Goal: Task Accomplishment & Management: Manage account settings

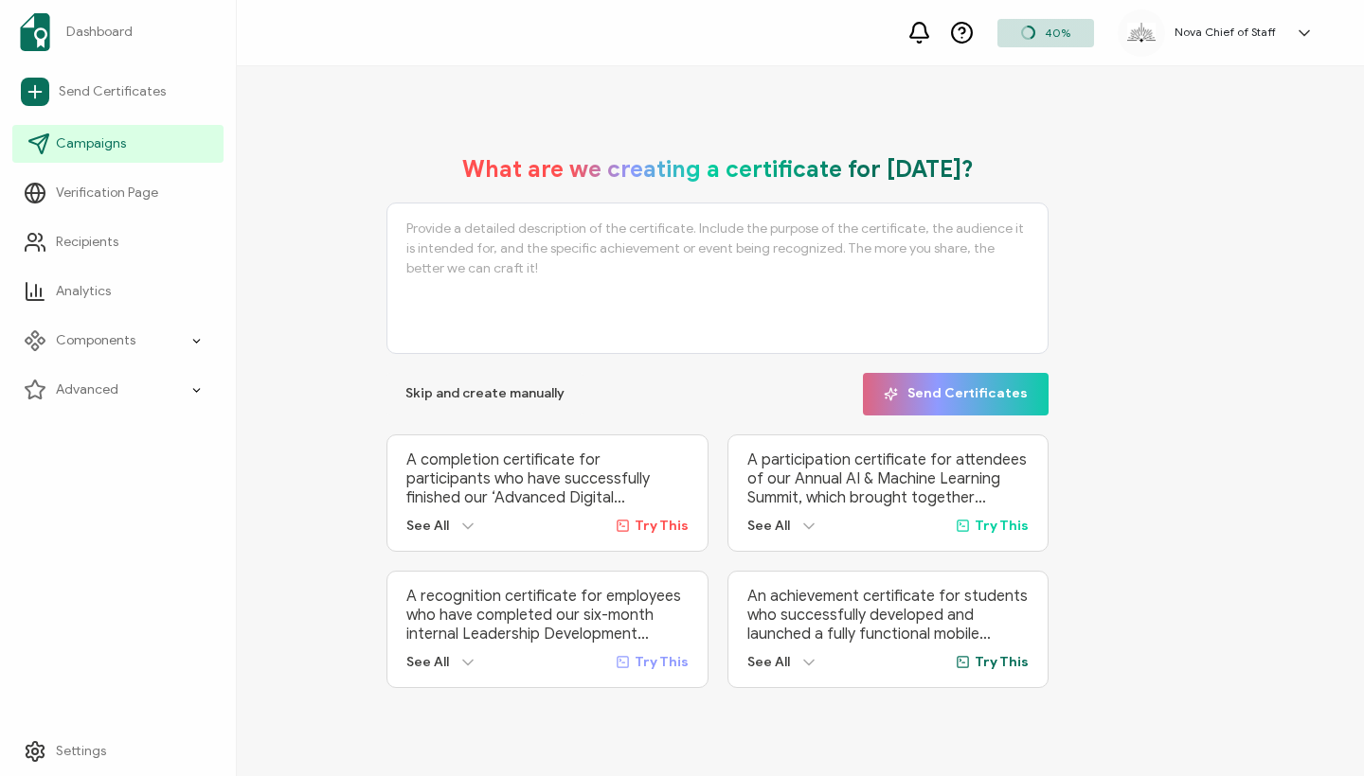
click at [112, 146] on span "Campaigns" at bounding box center [91, 143] width 70 height 19
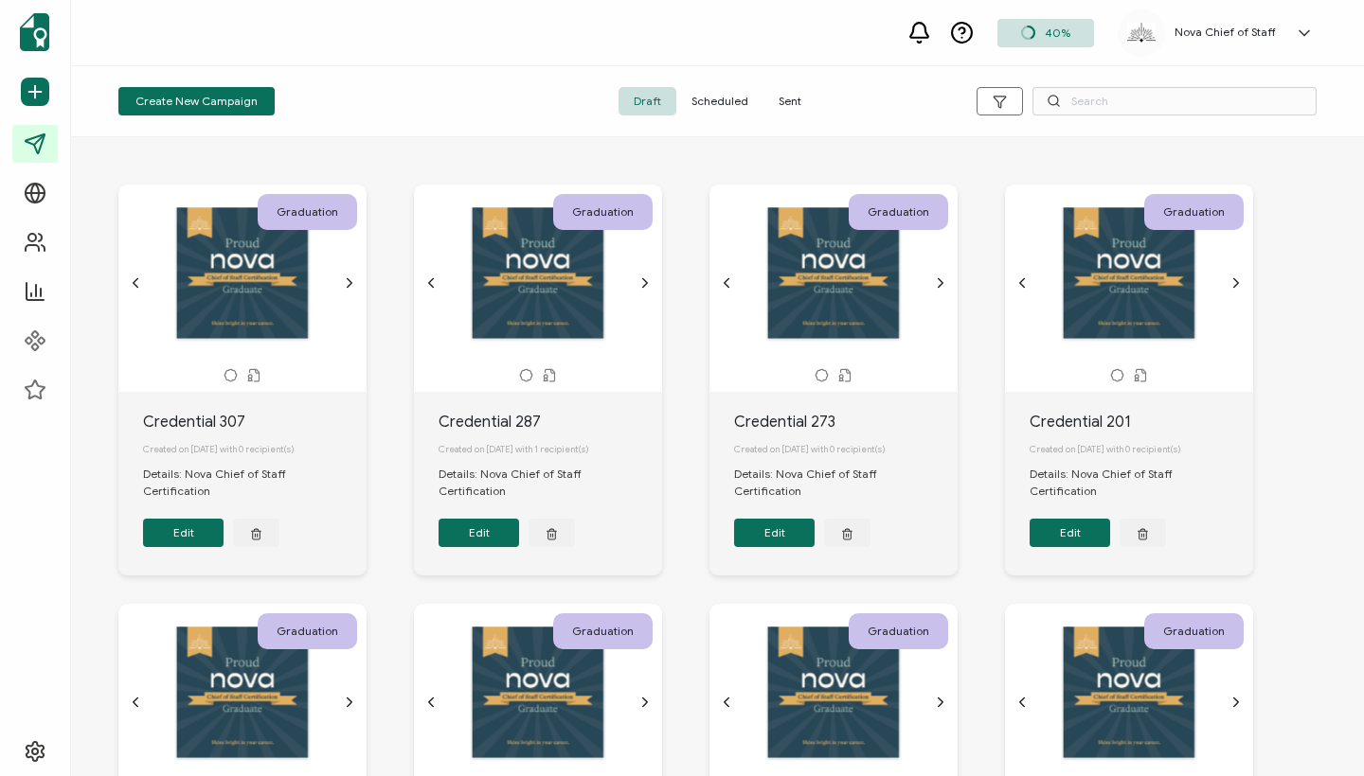
click at [787, 99] on span "Sent" at bounding box center [789, 101] width 53 height 28
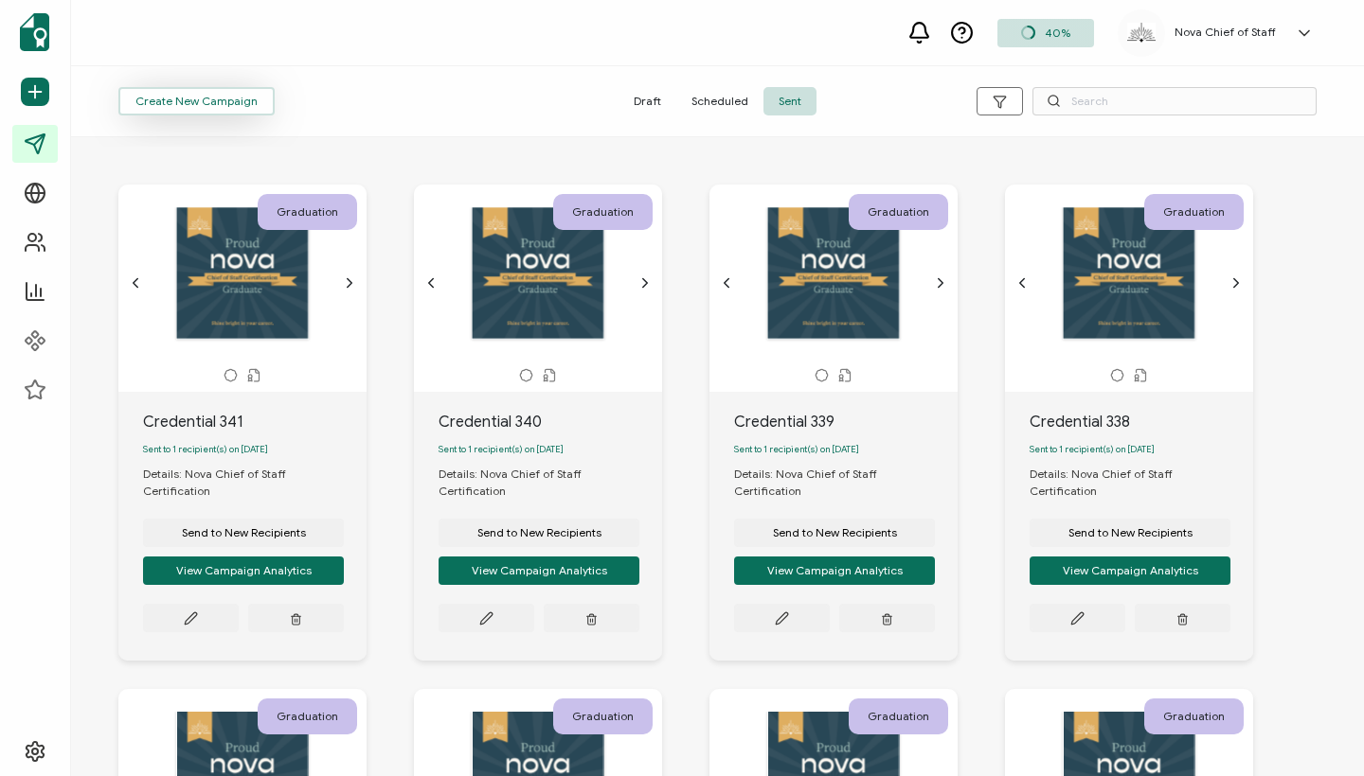
click at [223, 107] on span "Create New Campaign" at bounding box center [196, 101] width 122 height 11
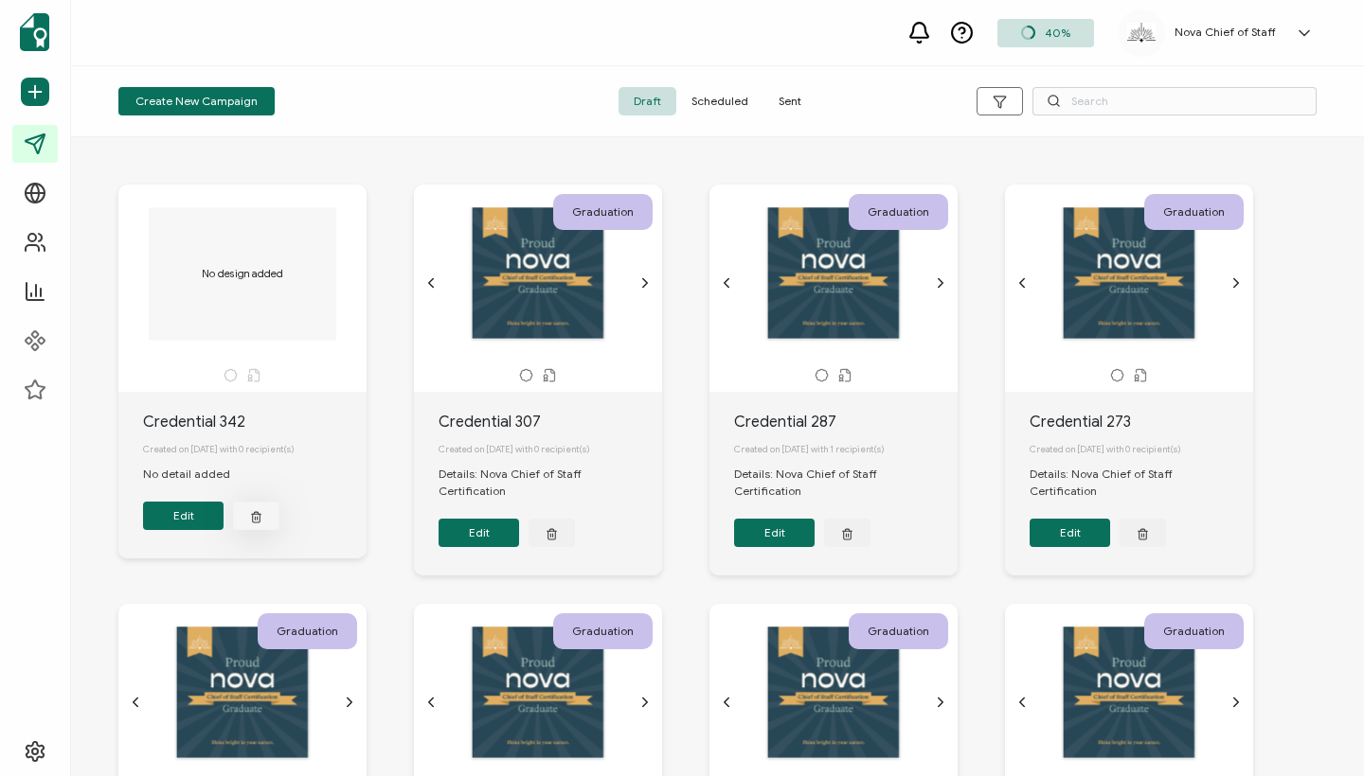
click at [254, 523] on icon "button" at bounding box center [256, 516] width 12 height 14
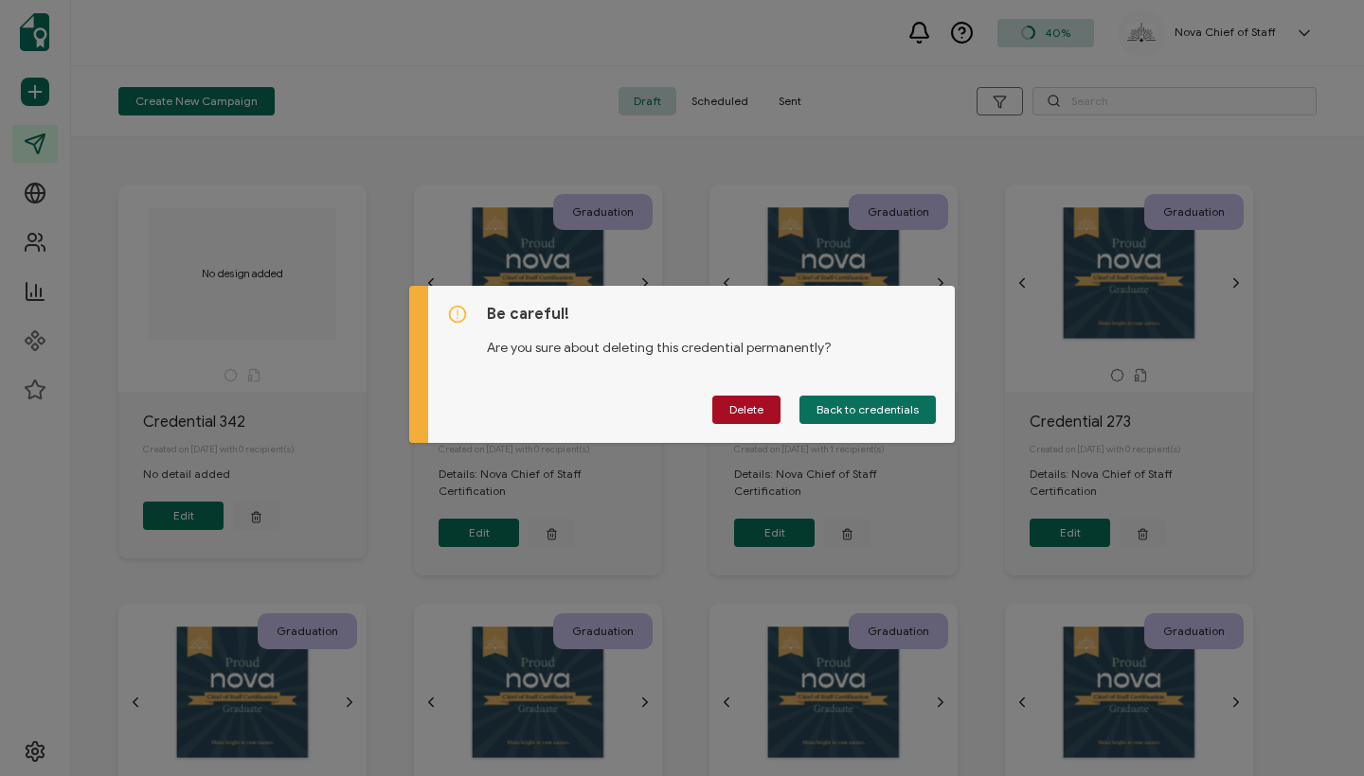
click at [361, 192] on div "Be careful! Are you sure about deleting this credential permanently? Delete Bac…" at bounding box center [682, 388] width 1364 height 776
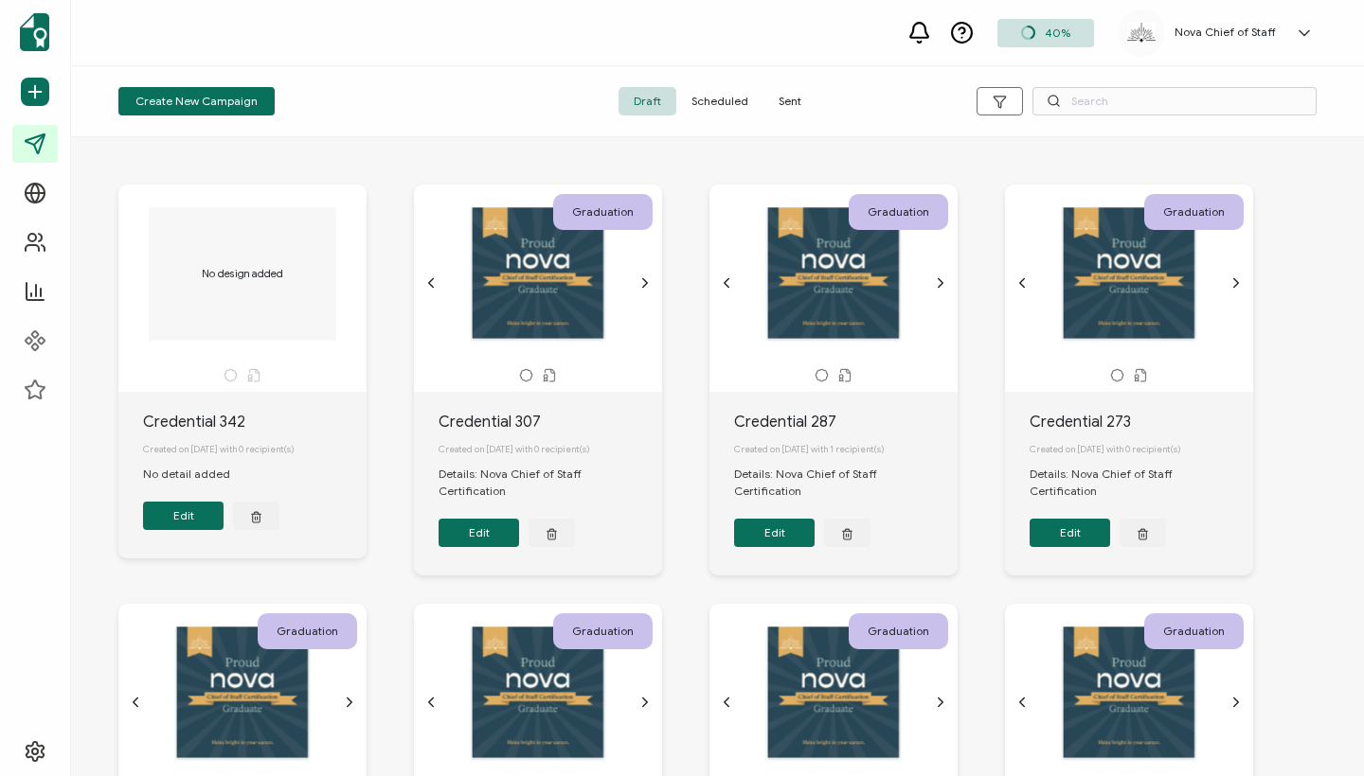
click at [793, 95] on span "Sent" at bounding box center [789, 101] width 53 height 28
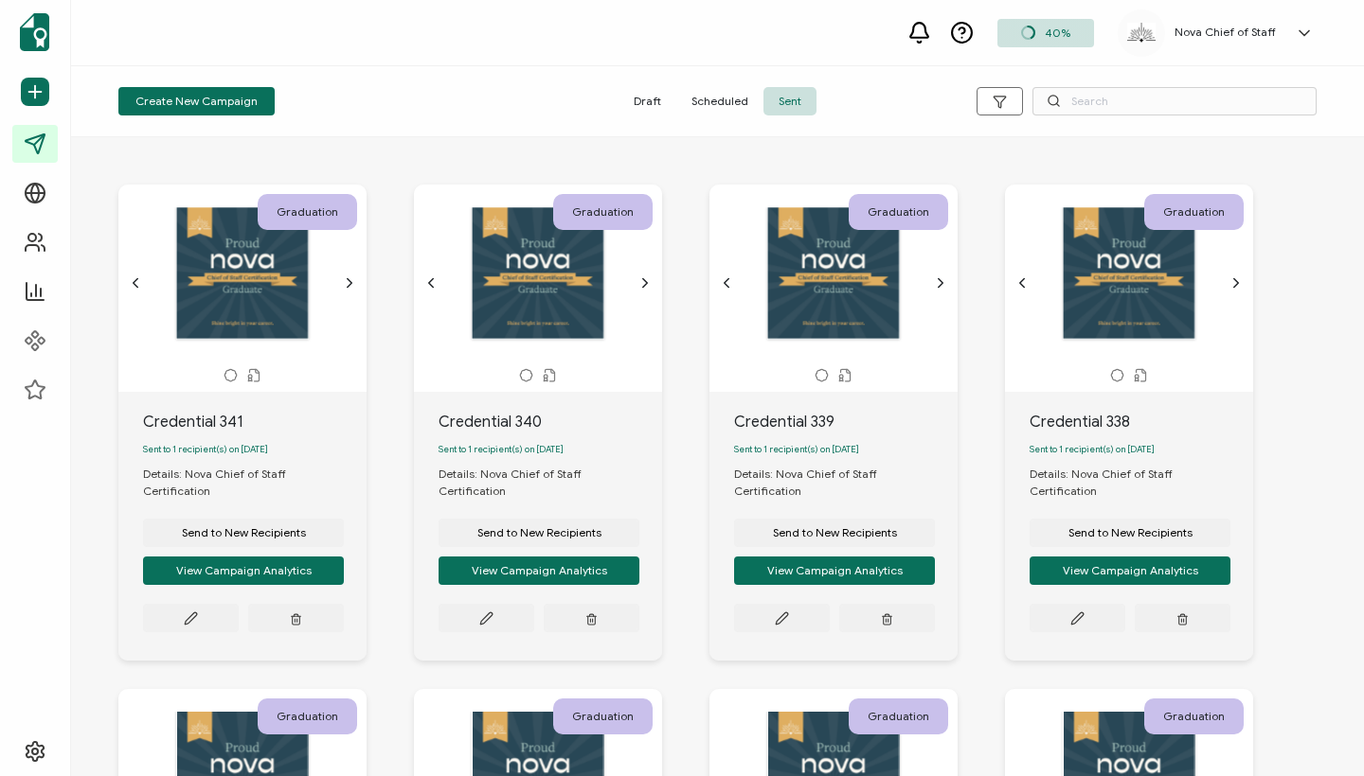
click at [629, 96] on span "Draft" at bounding box center [647, 101] width 58 height 28
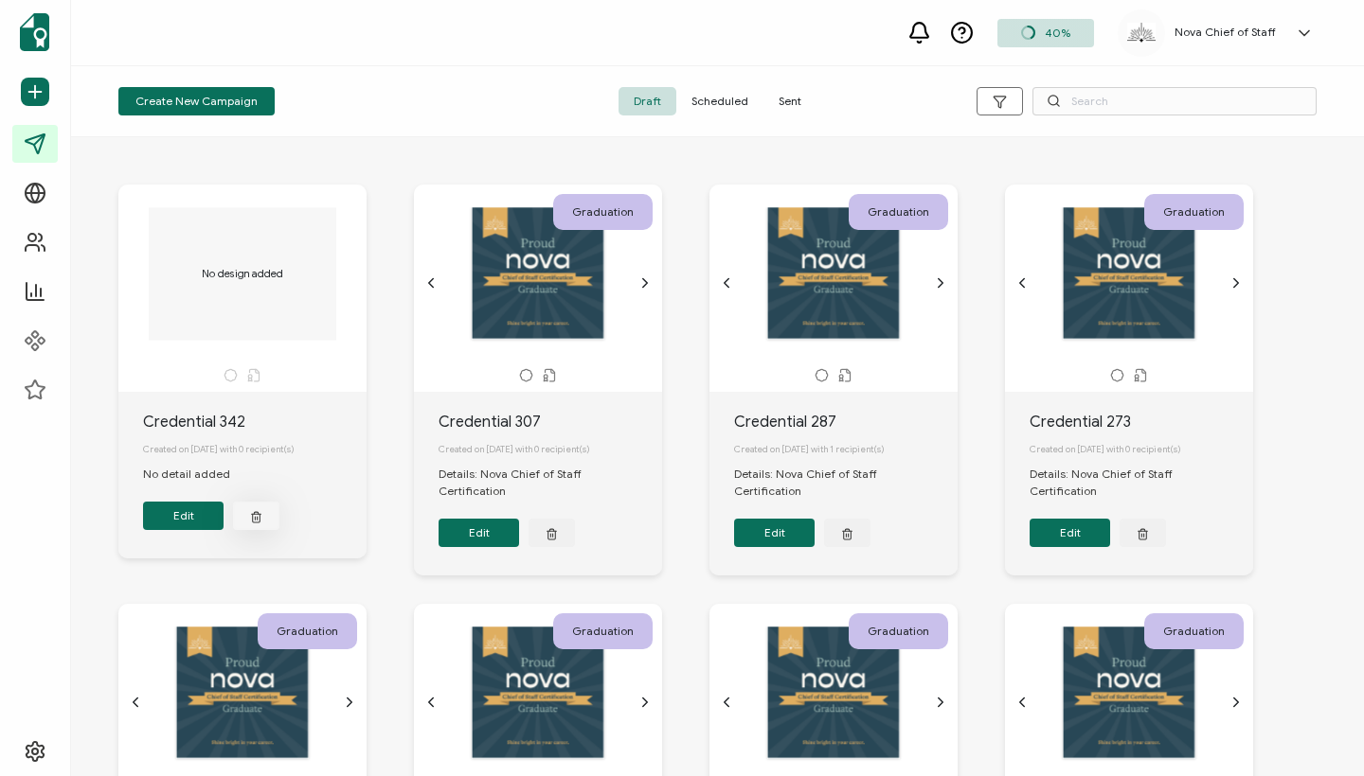
click at [265, 526] on button "button" at bounding box center [256, 516] width 46 height 28
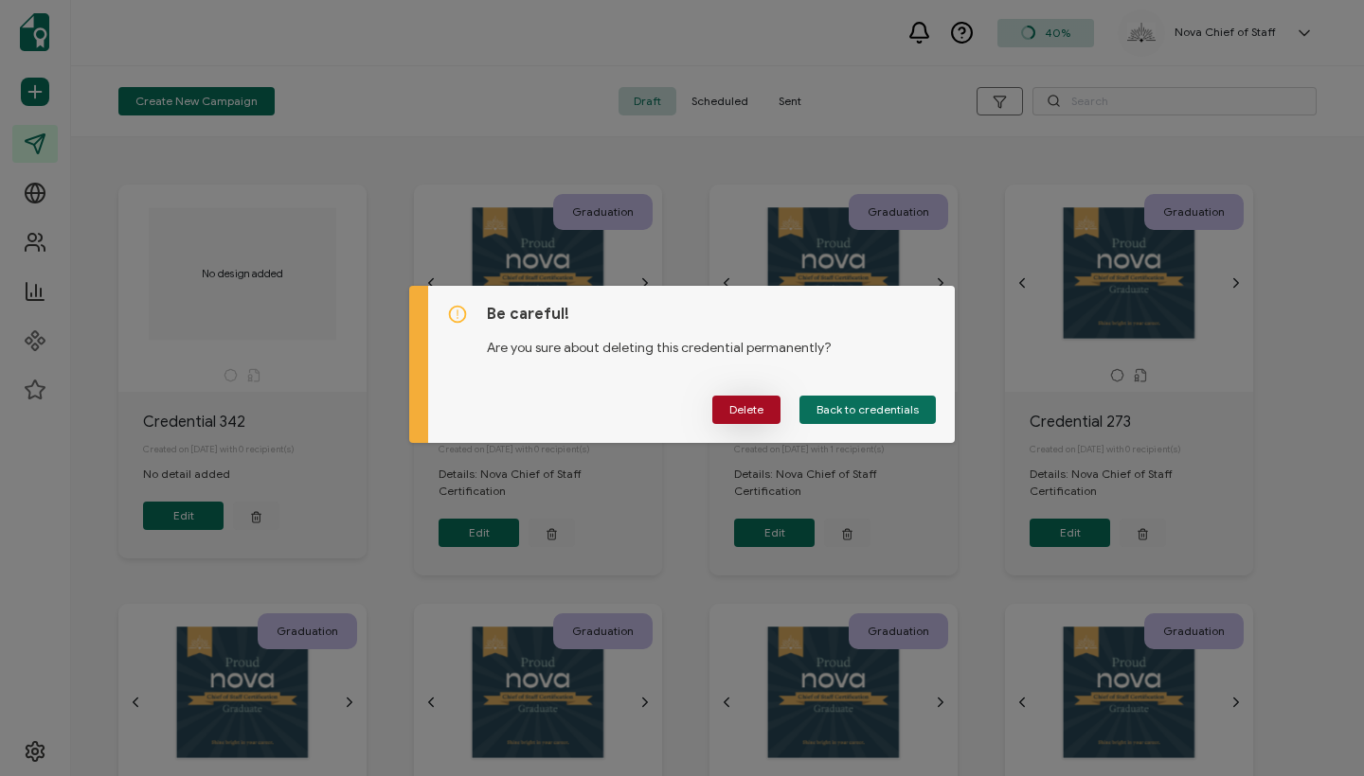
click at [750, 412] on span "Delete" at bounding box center [746, 409] width 34 height 11
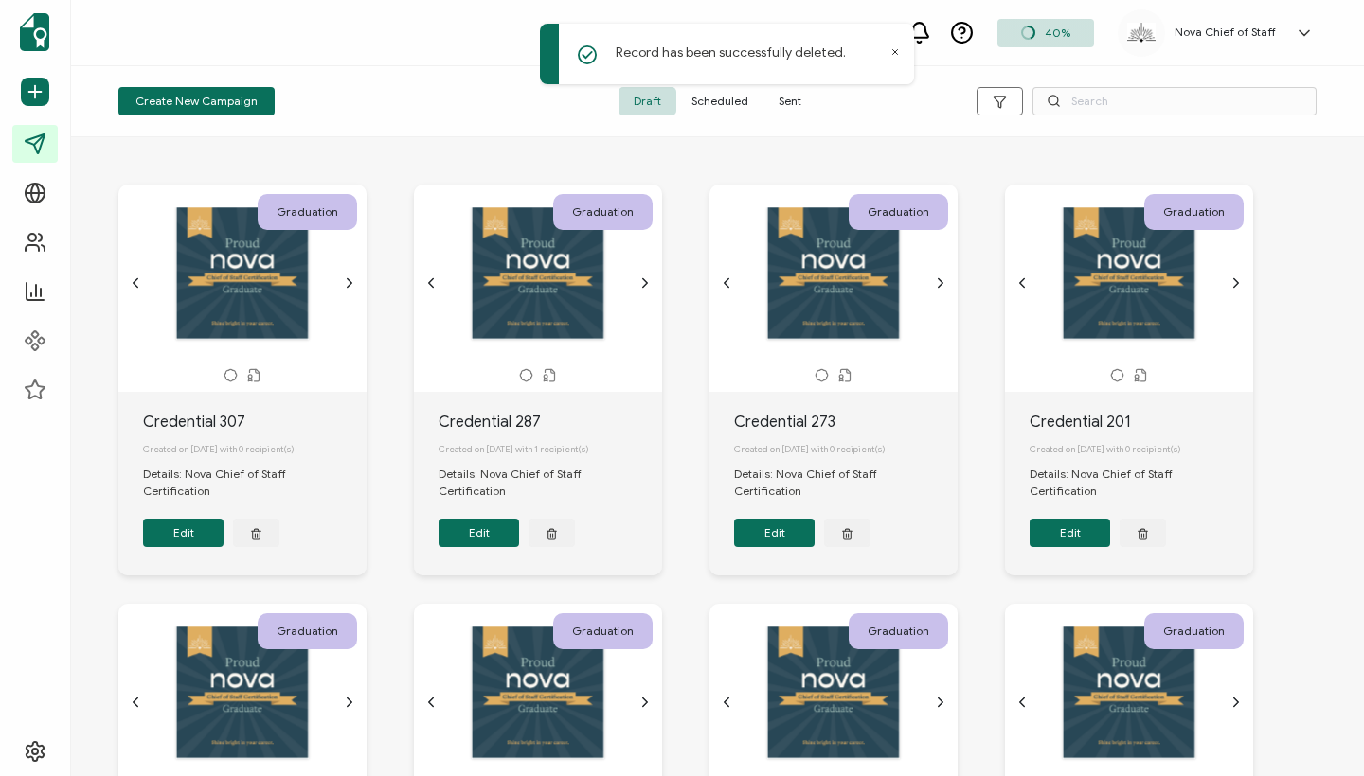
click at [787, 95] on span "Sent" at bounding box center [789, 101] width 53 height 28
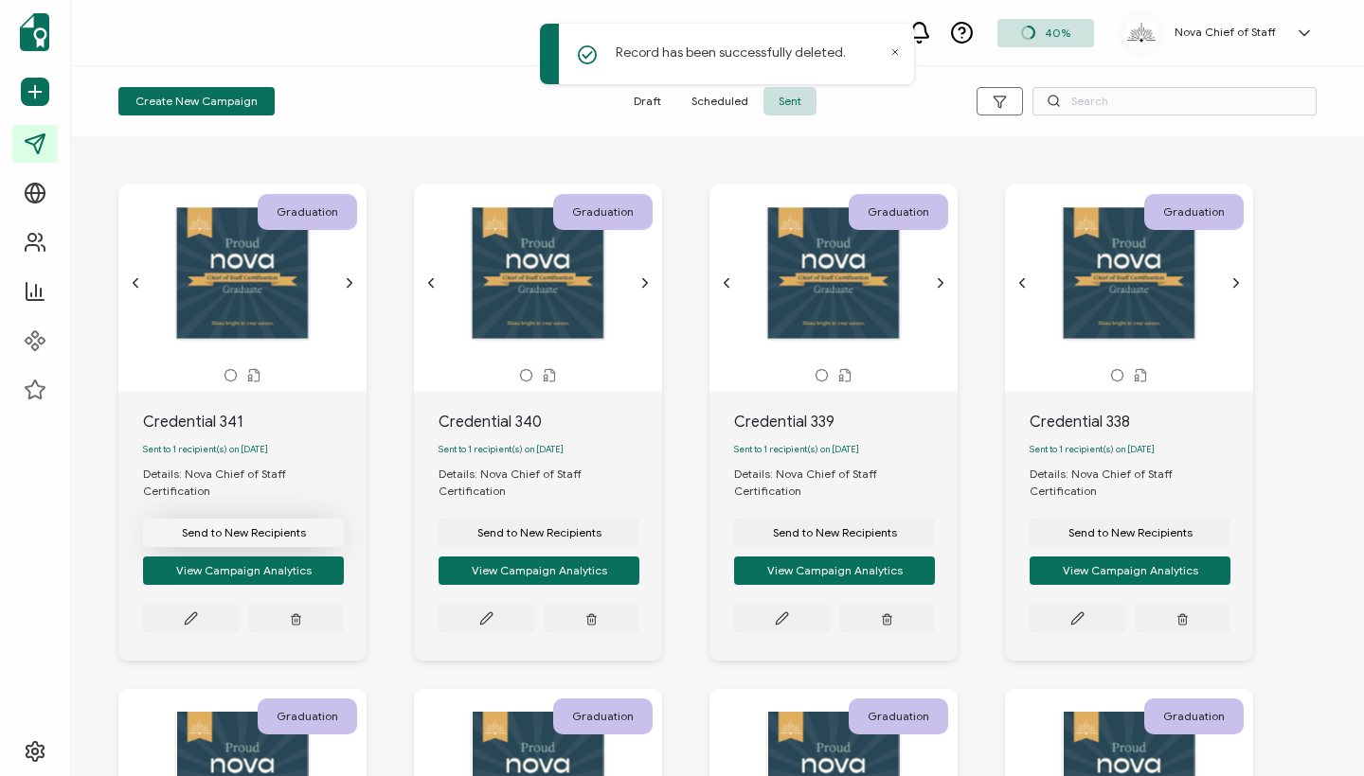
click at [238, 527] on span "Send to New Recipients" at bounding box center [244, 532] width 124 height 11
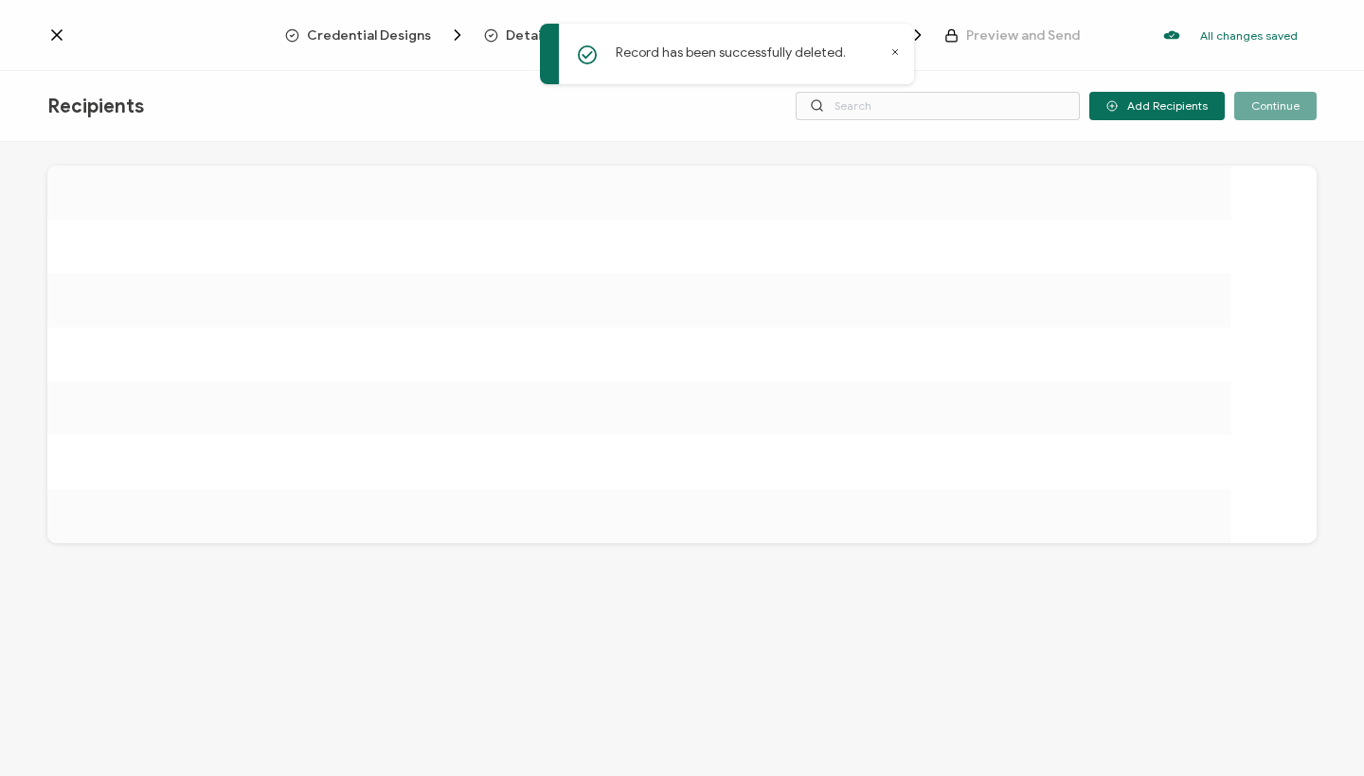
click at [893, 50] on icon at bounding box center [895, 52] width 5 height 5
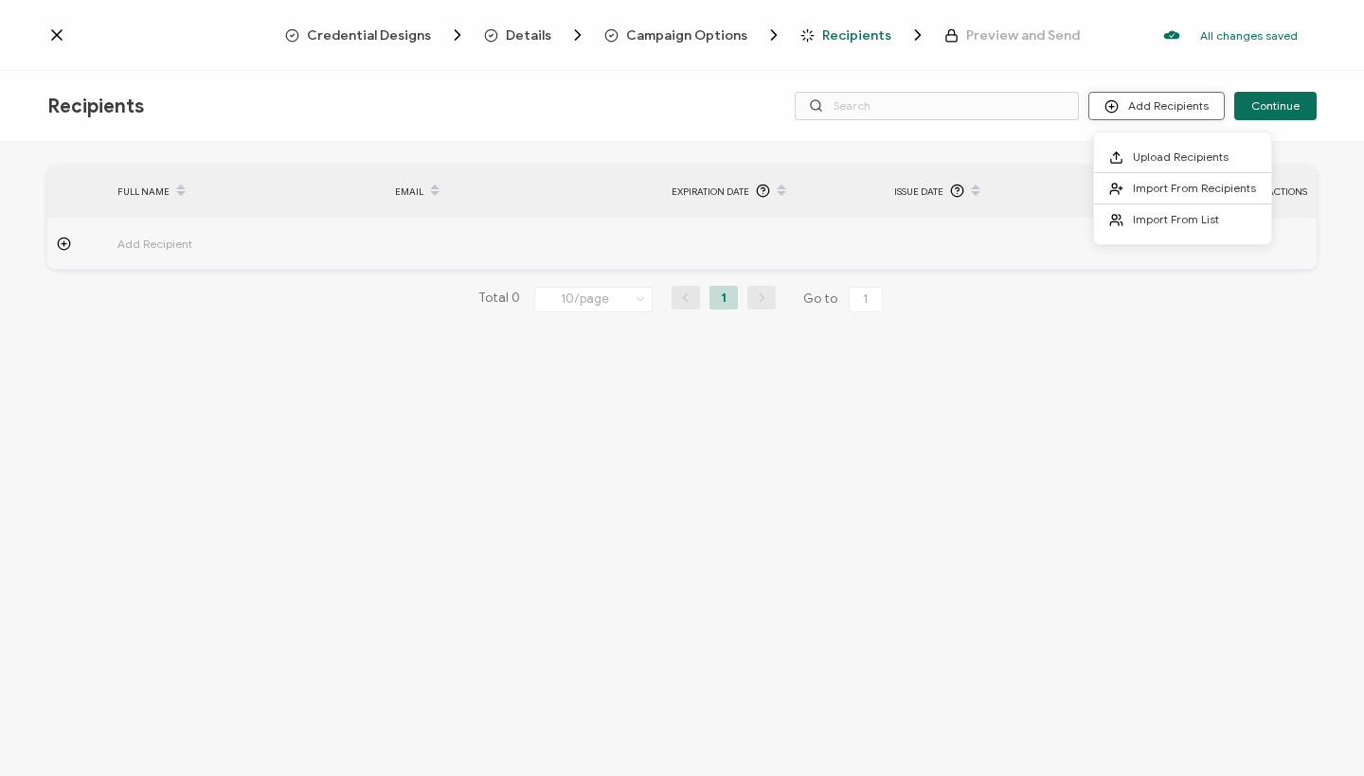
click at [1136, 111] on button "Add Recipients" at bounding box center [1156, 106] width 136 height 28
click at [1155, 152] on span "Upload Recipients" at bounding box center [1181, 157] width 96 height 14
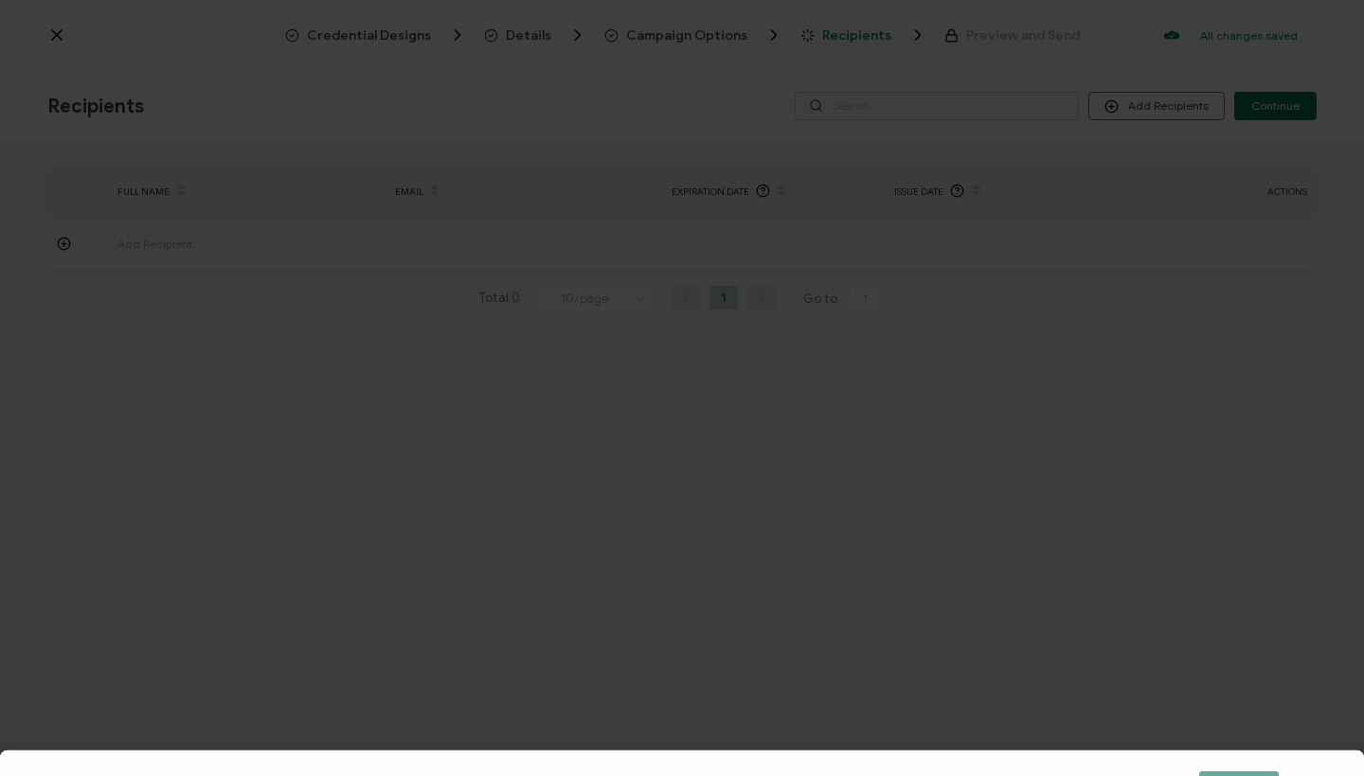
click at [266, 16] on div "Upload Recipients Save Upload Recipients Please upload a file containing recipi…" at bounding box center [682, 388] width 1364 height 776
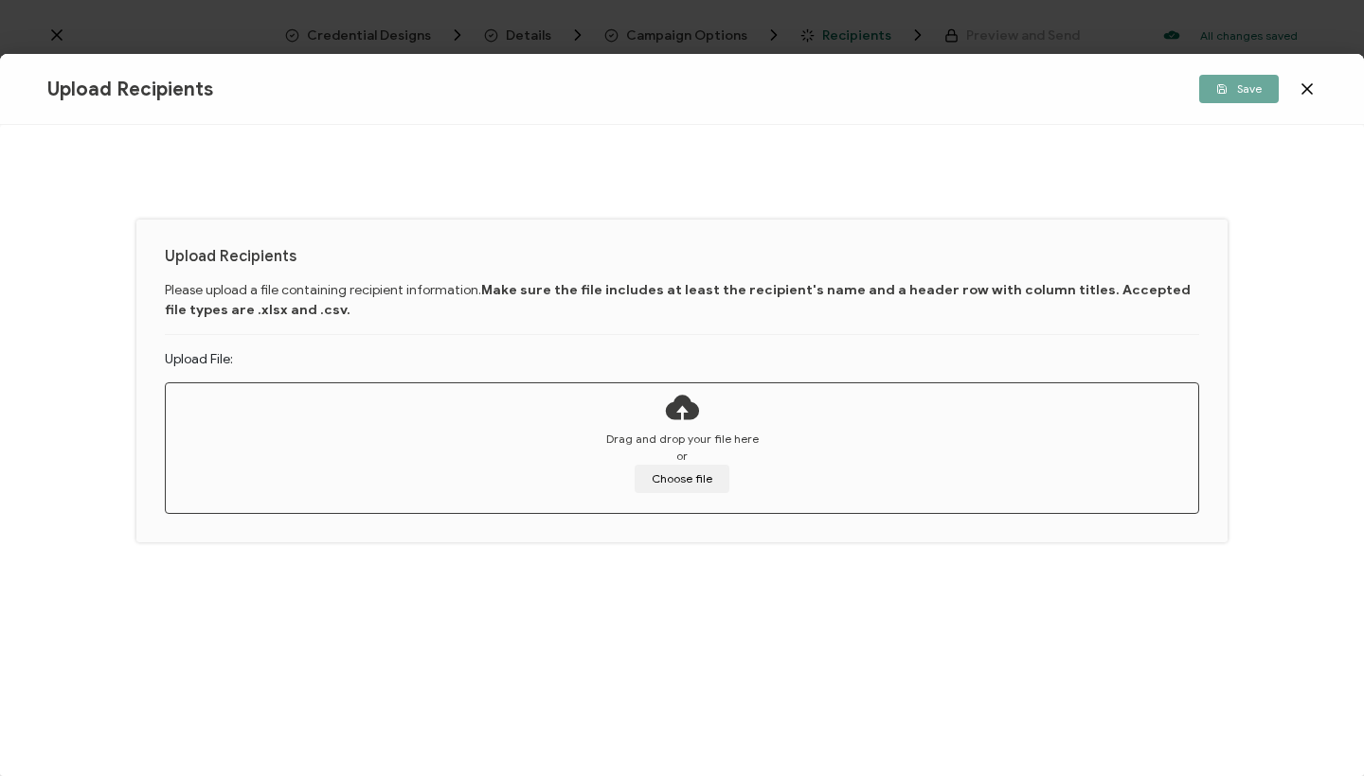
click at [1300, 98] on icon at bounding box center [1306, 89] width 19 height 19
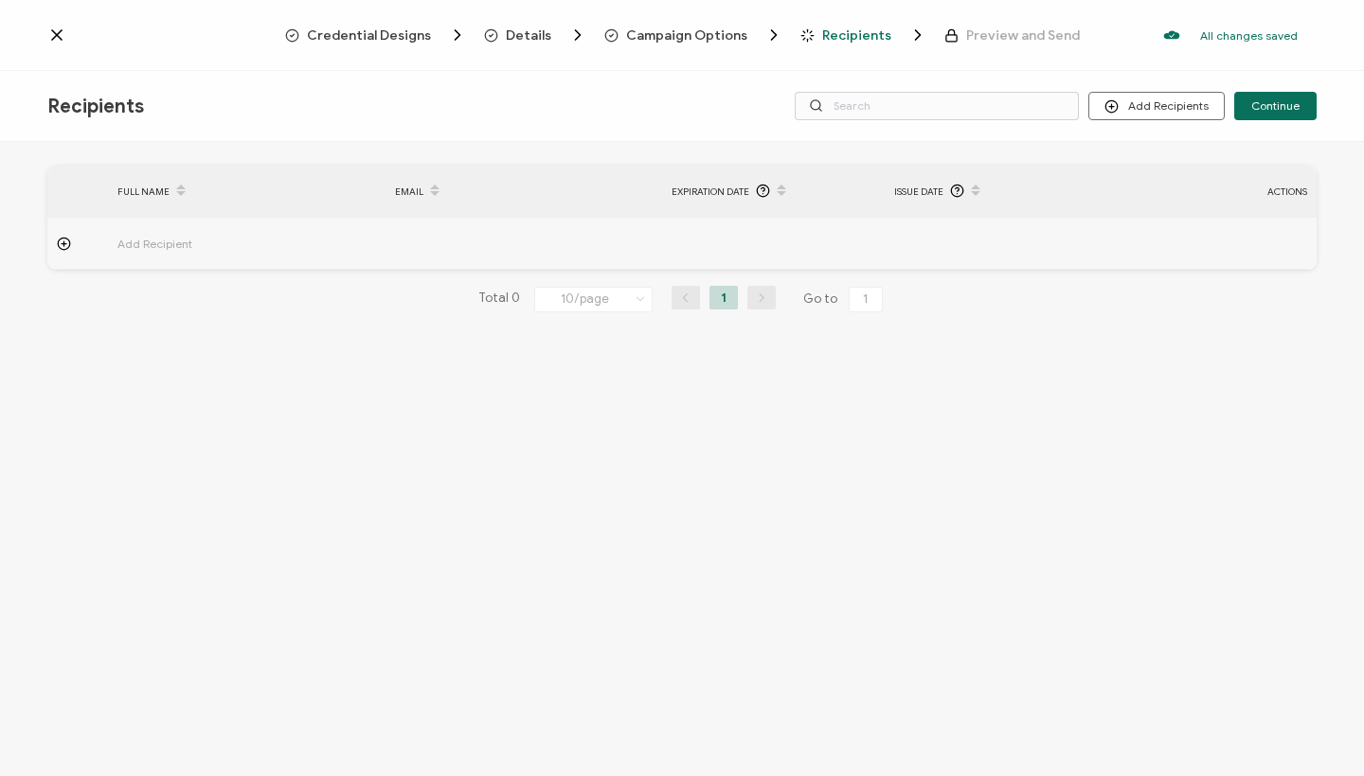
click at [68, 31] on div at bounding box center [166, 35] width 238 height 19
click at [61, 31] on icon at bounding box center [56, 34] width 9 height 9
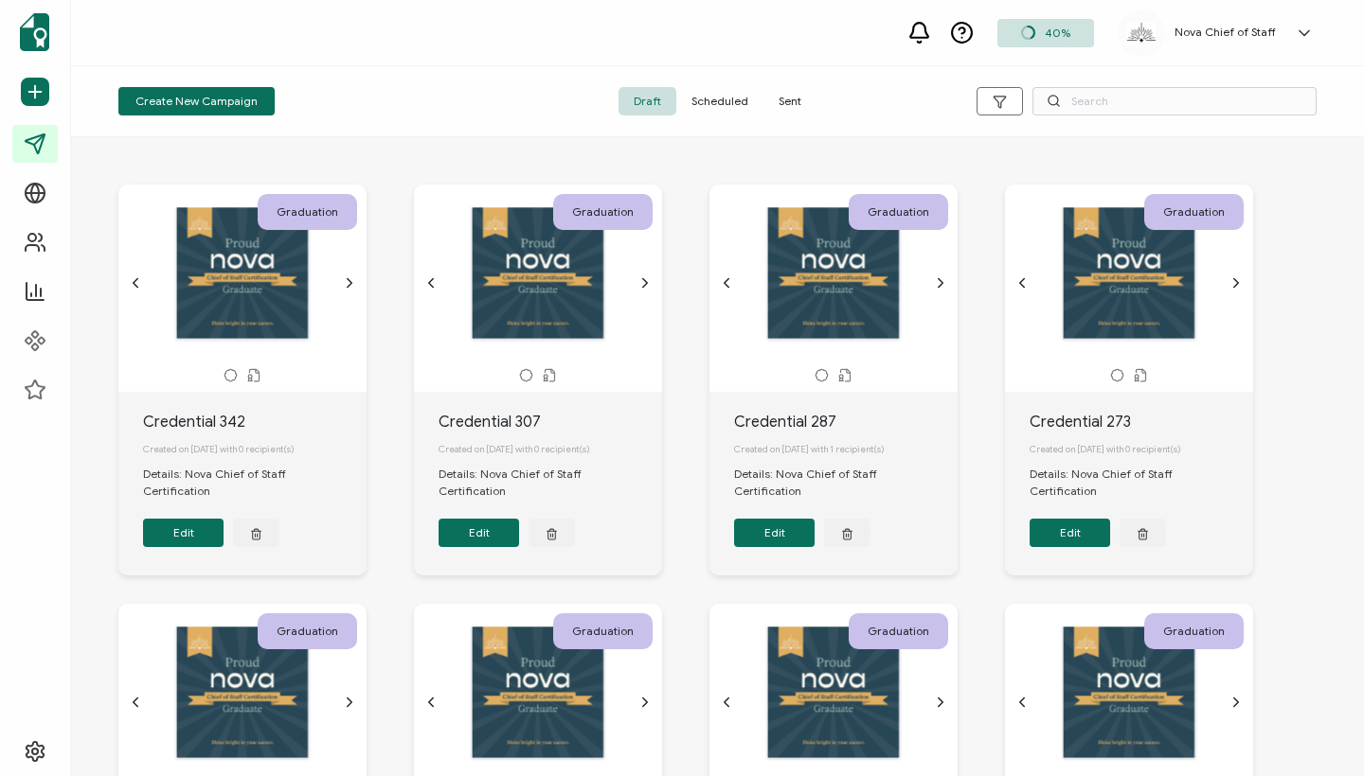
click at [798, 96] on span "Sent" at bounding box center [789, 101] width 53 height 28
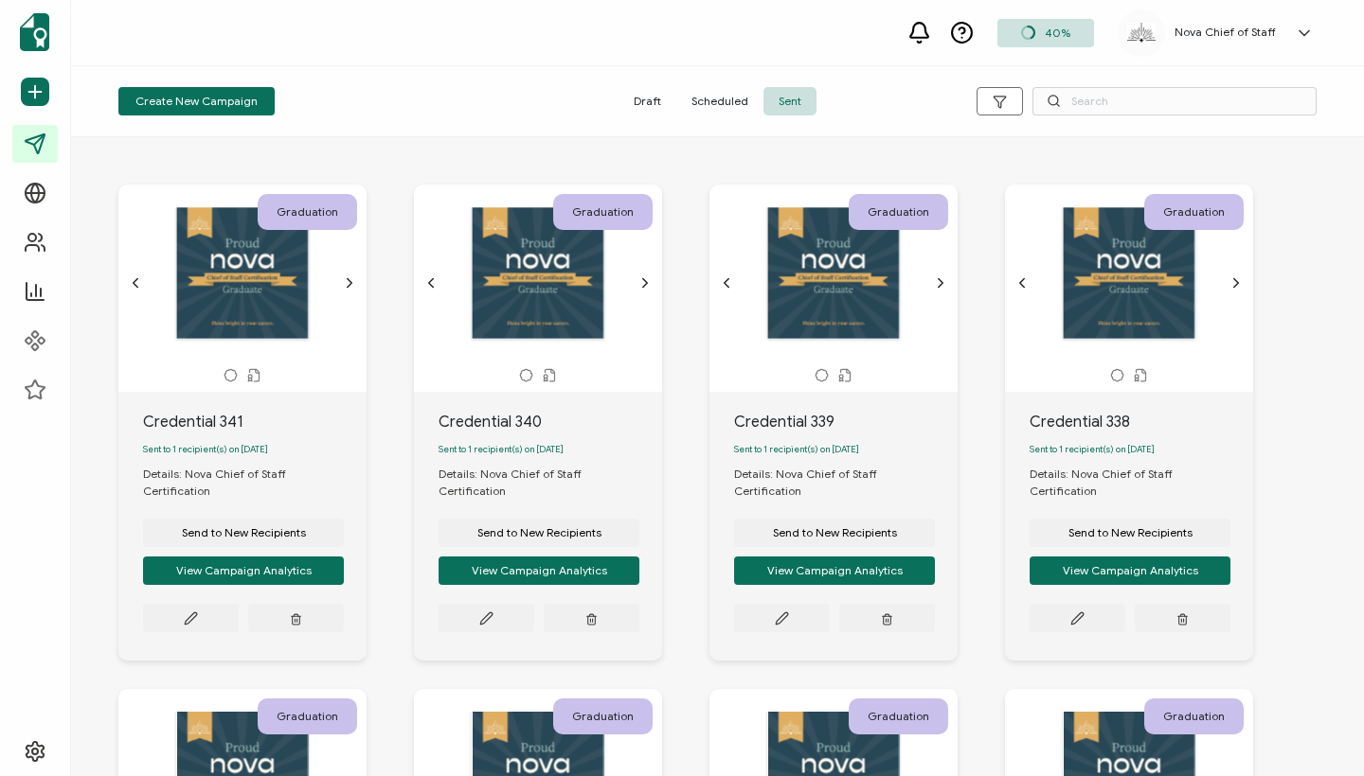
click at [661, 99] on span "Draft" at bounding box center [647, 101] width 58 height 28
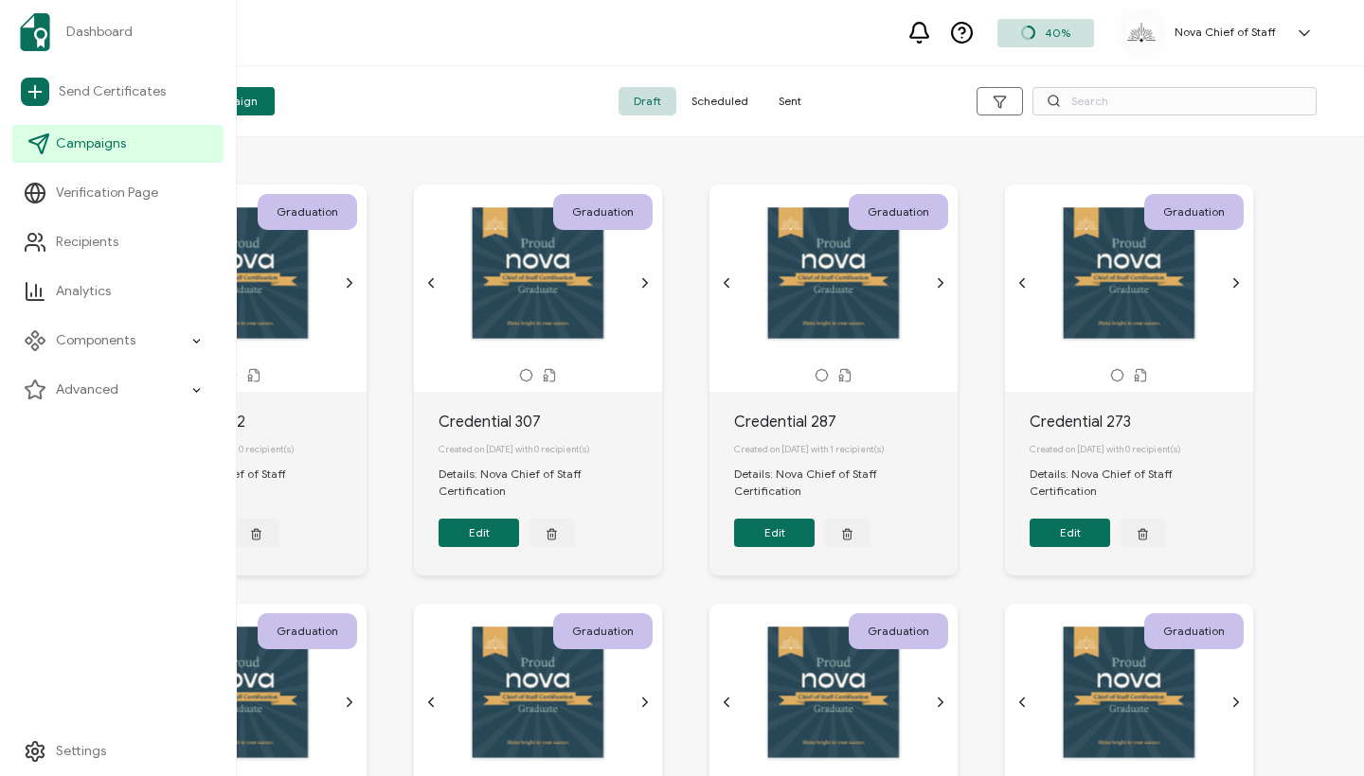
click at [68, 148] on span "Campaigns" at bounding box center [91, 143] width 70 height 19
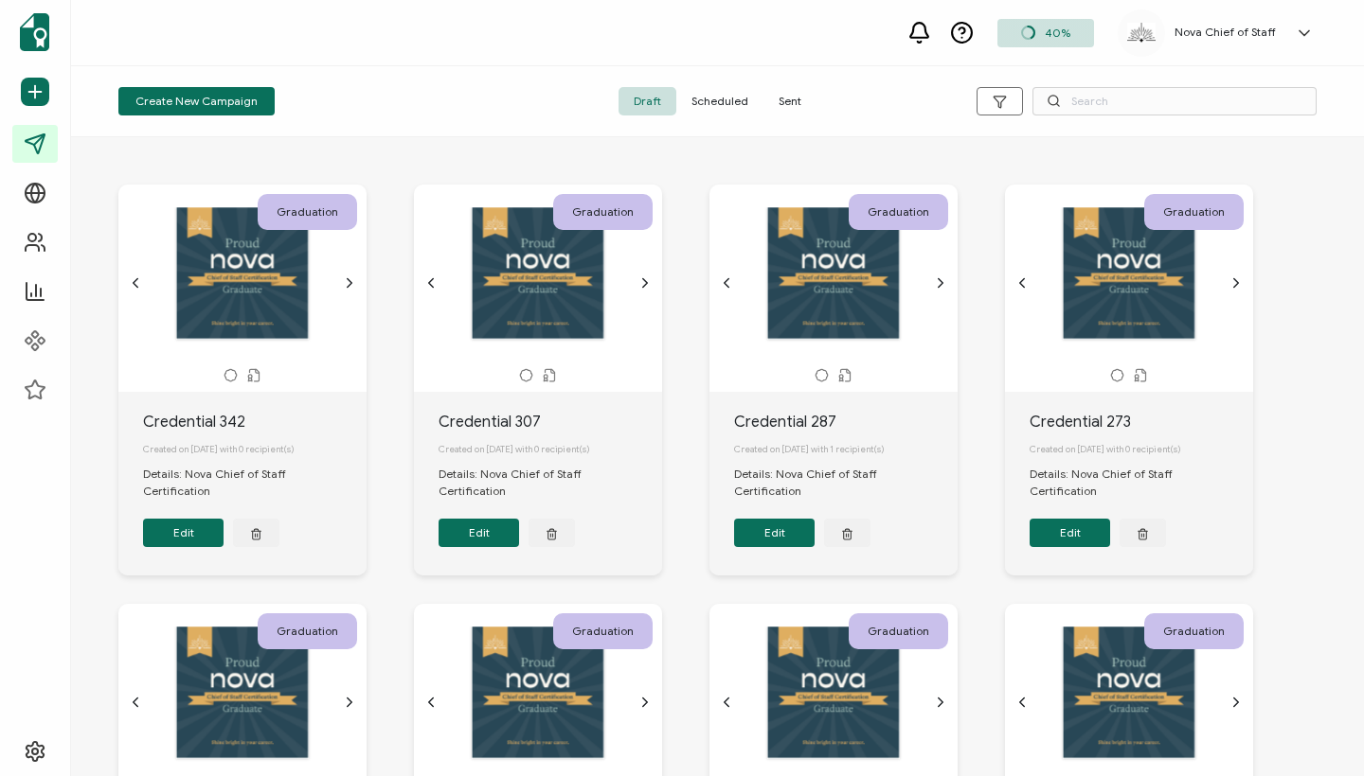
click at [428, 94] on div "Create New Campaign" at bounding box center [318, 101] width 400 height 28
click at [783, 95] on span "Sent" at bounding box center [789, 101] width 53 height 28
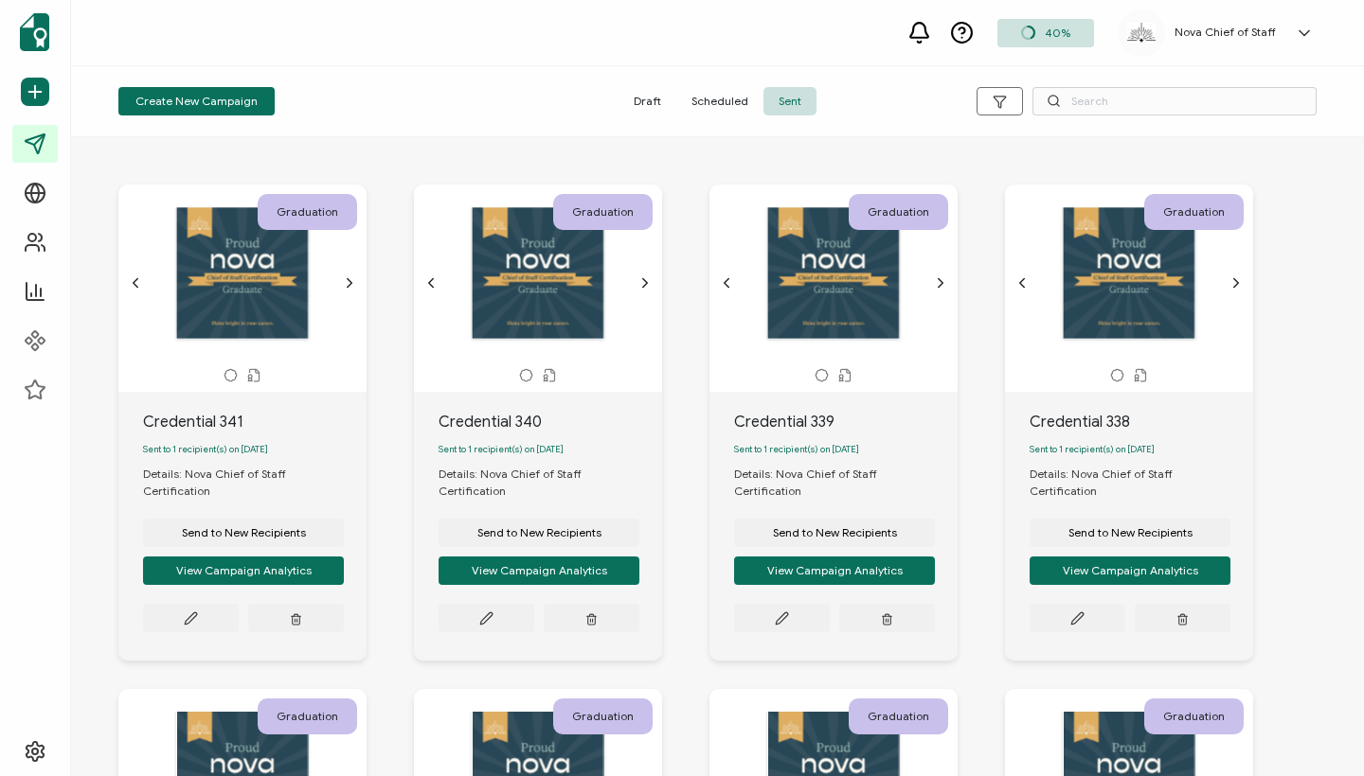
click at [652, 95] on span "Draft" at bounding box center [647, 101] width 58 height 28
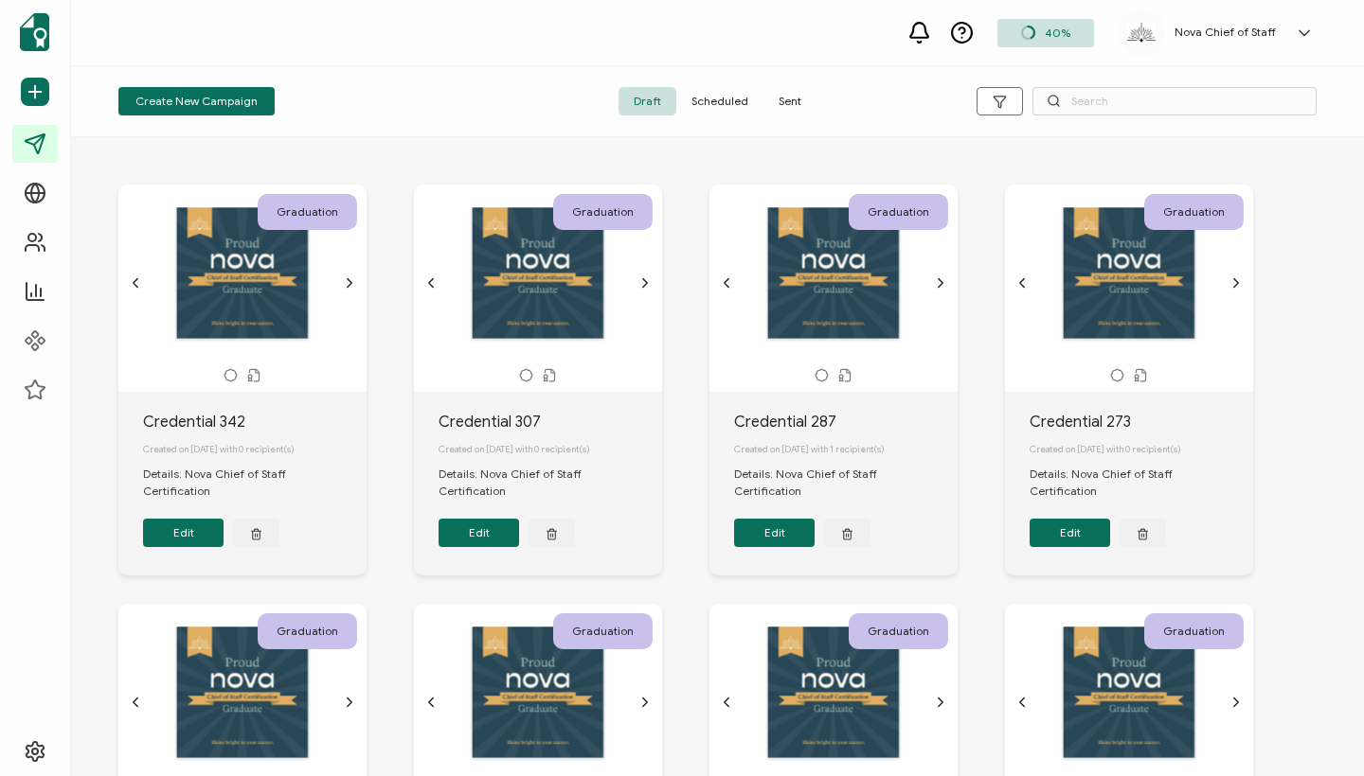
click at [792, 103] on span "Sent" at bounding box center [789, 101] width 53 height 28
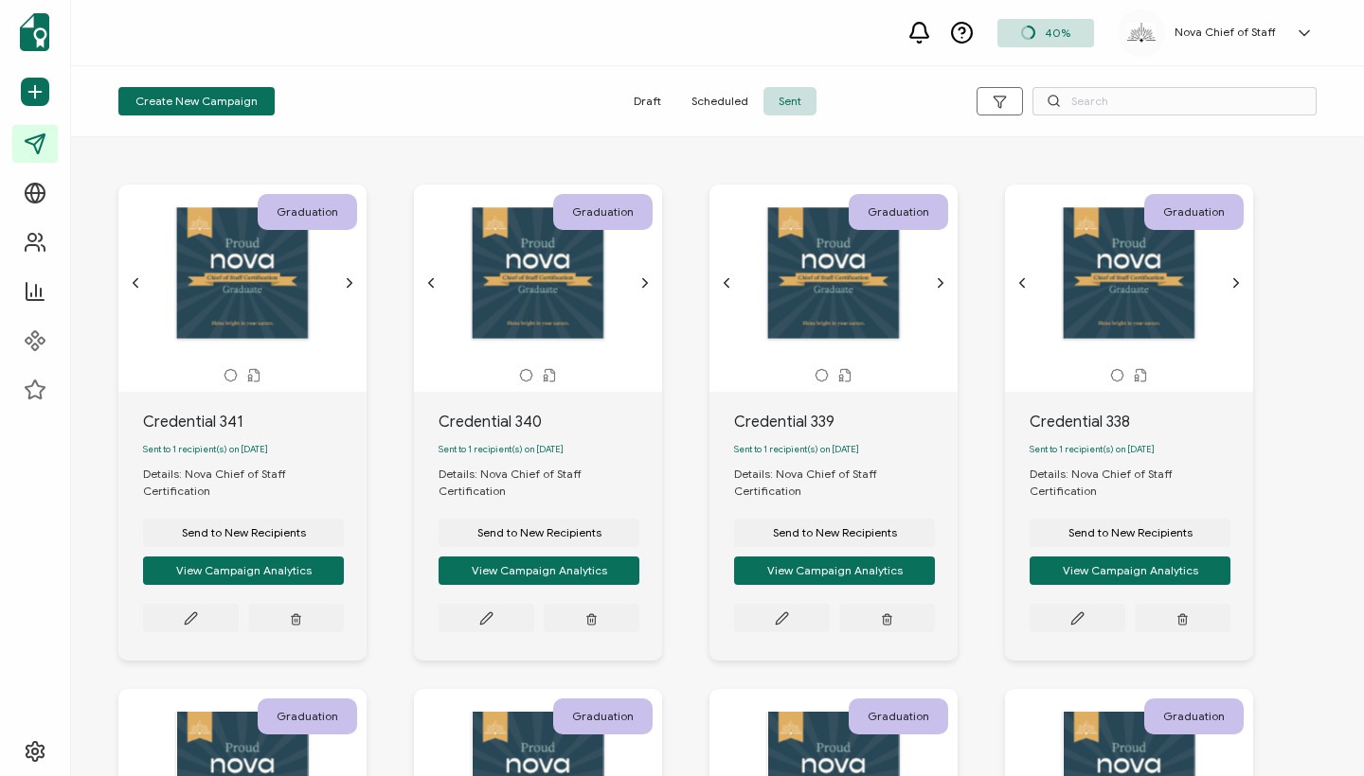
click at [725, 106] on span "Scheduled" at bounding box center [719, 101] width 87 height 28
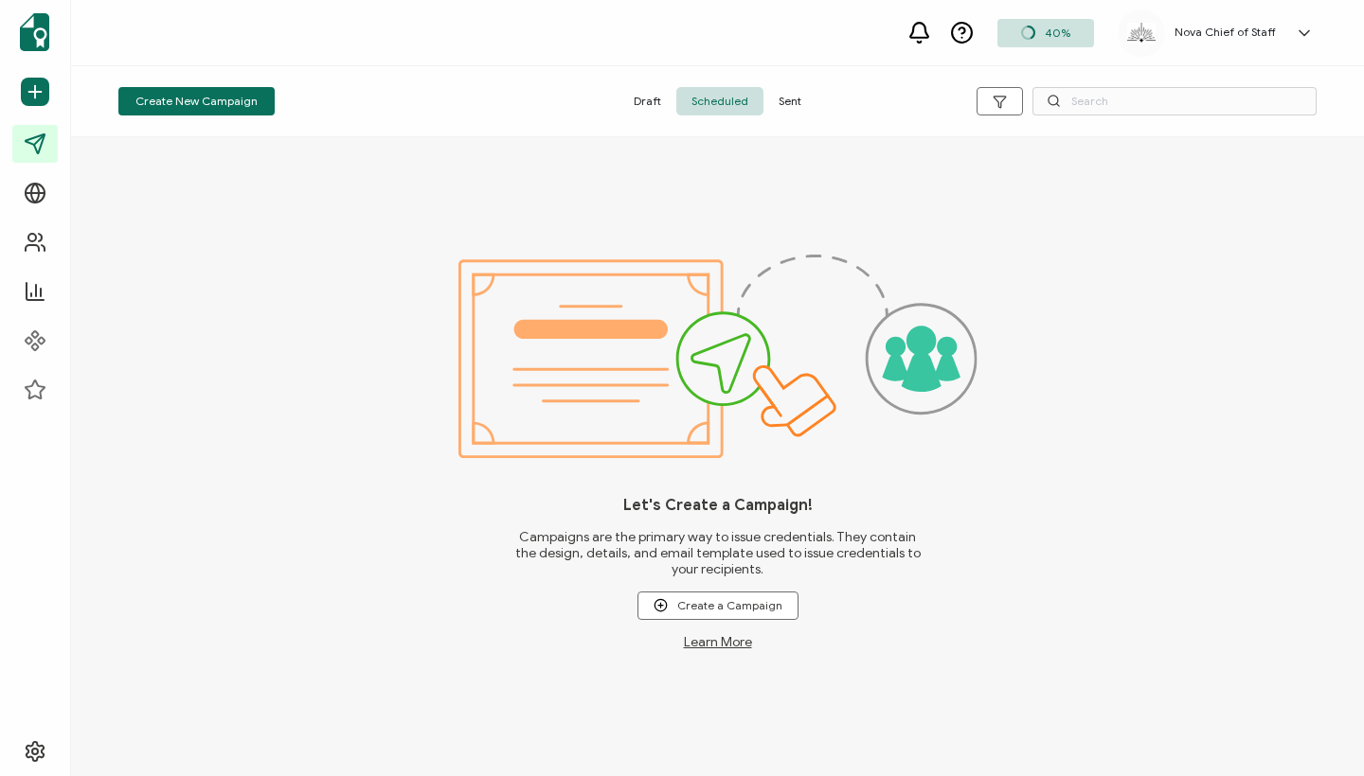
click at [791, 102] on span "Sent" at bounding box center [789, 101] width 53 height 28
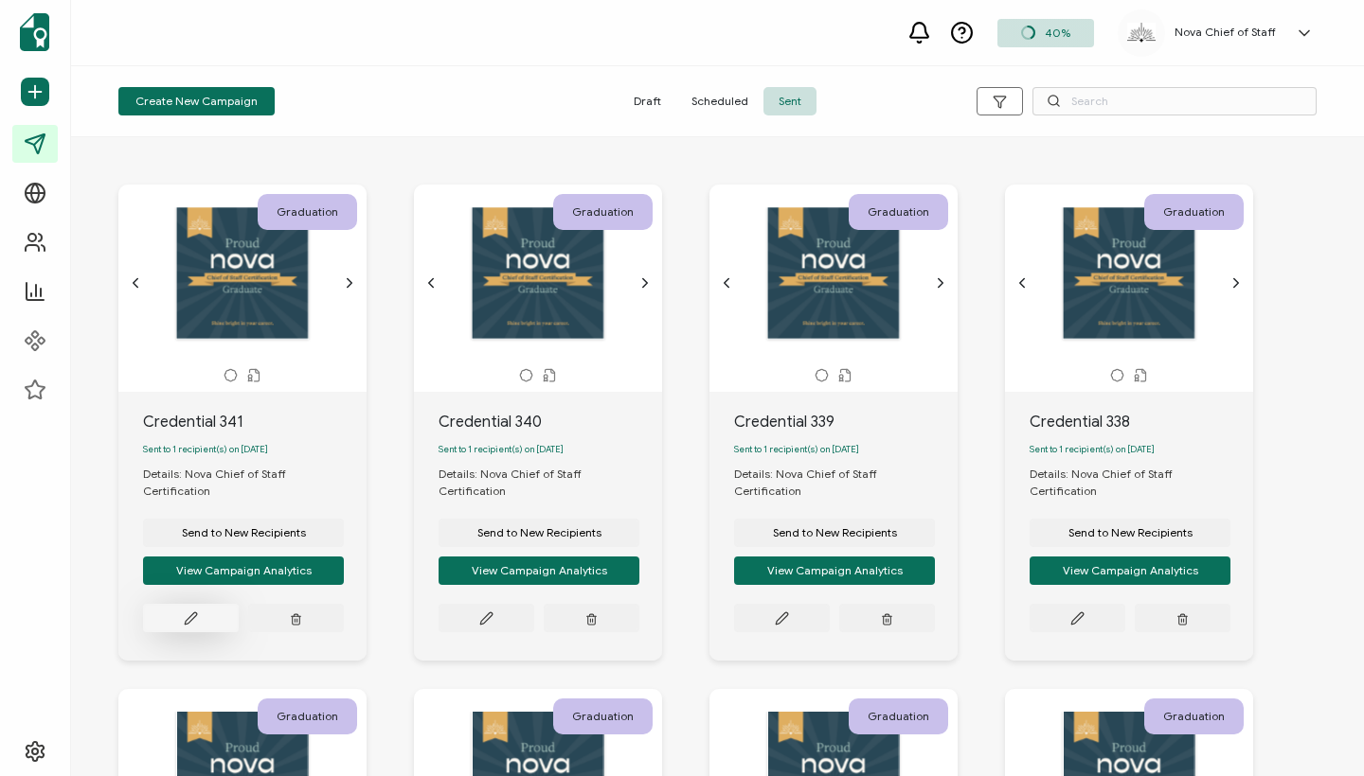
click at [186, 612] on icon at bounding box center [191, 619] width 14 height 14
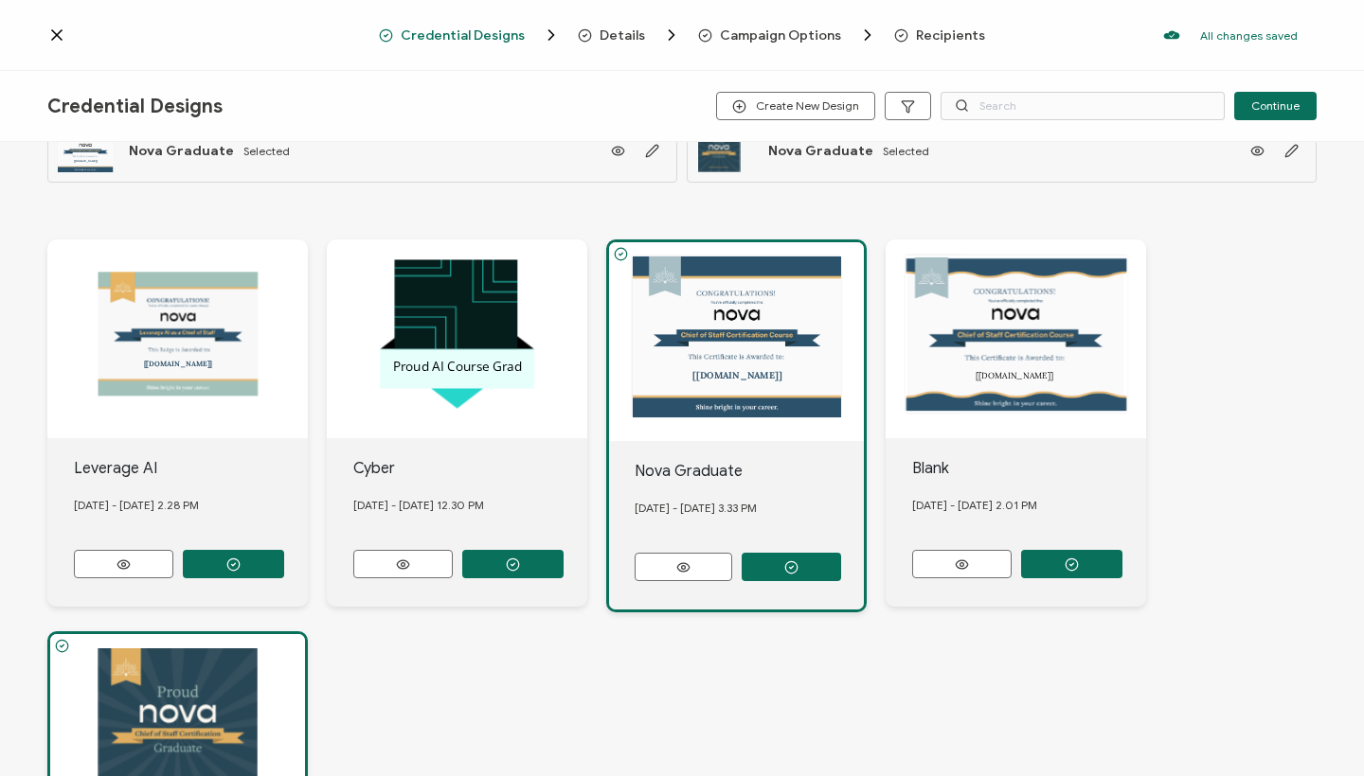
scroll to position [45, 0]
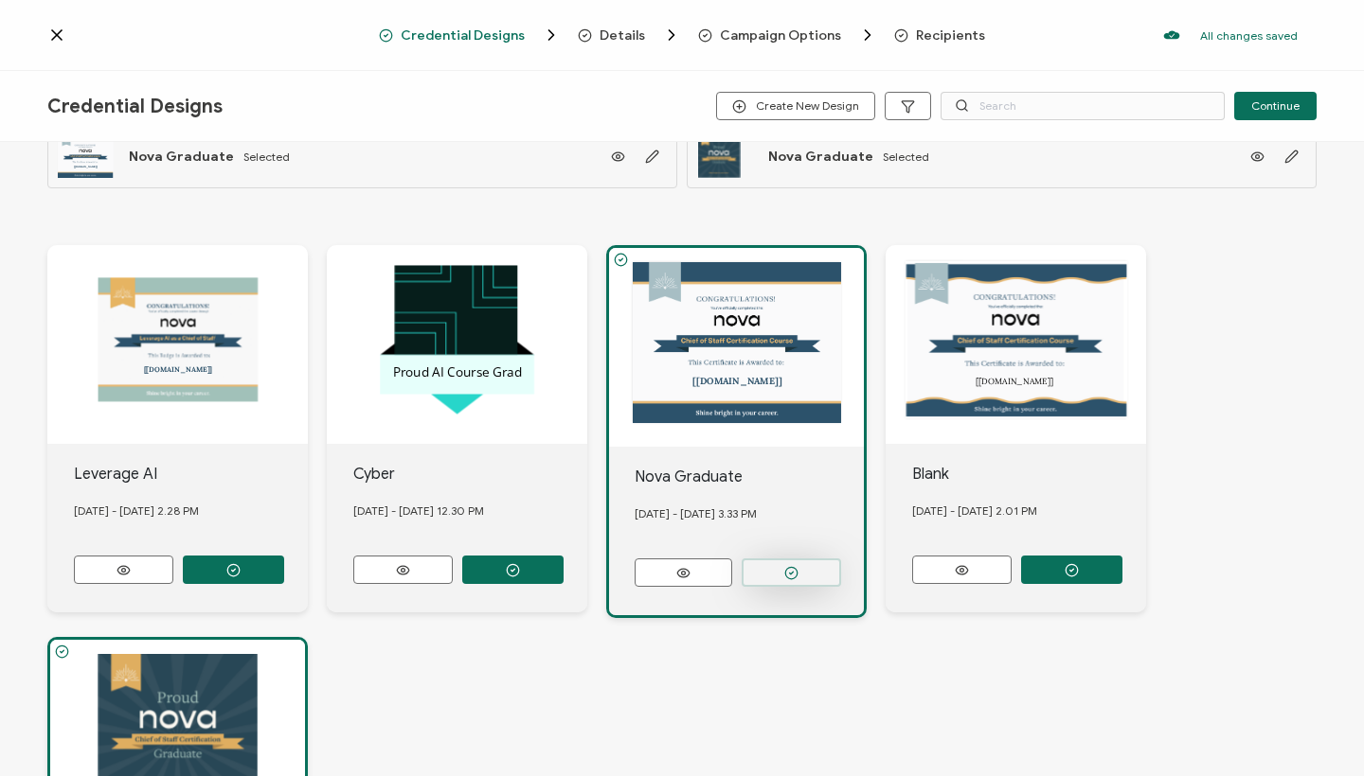
click at [787, 567] on circle "button" at bounding box center [791, 573] width 12 height 12
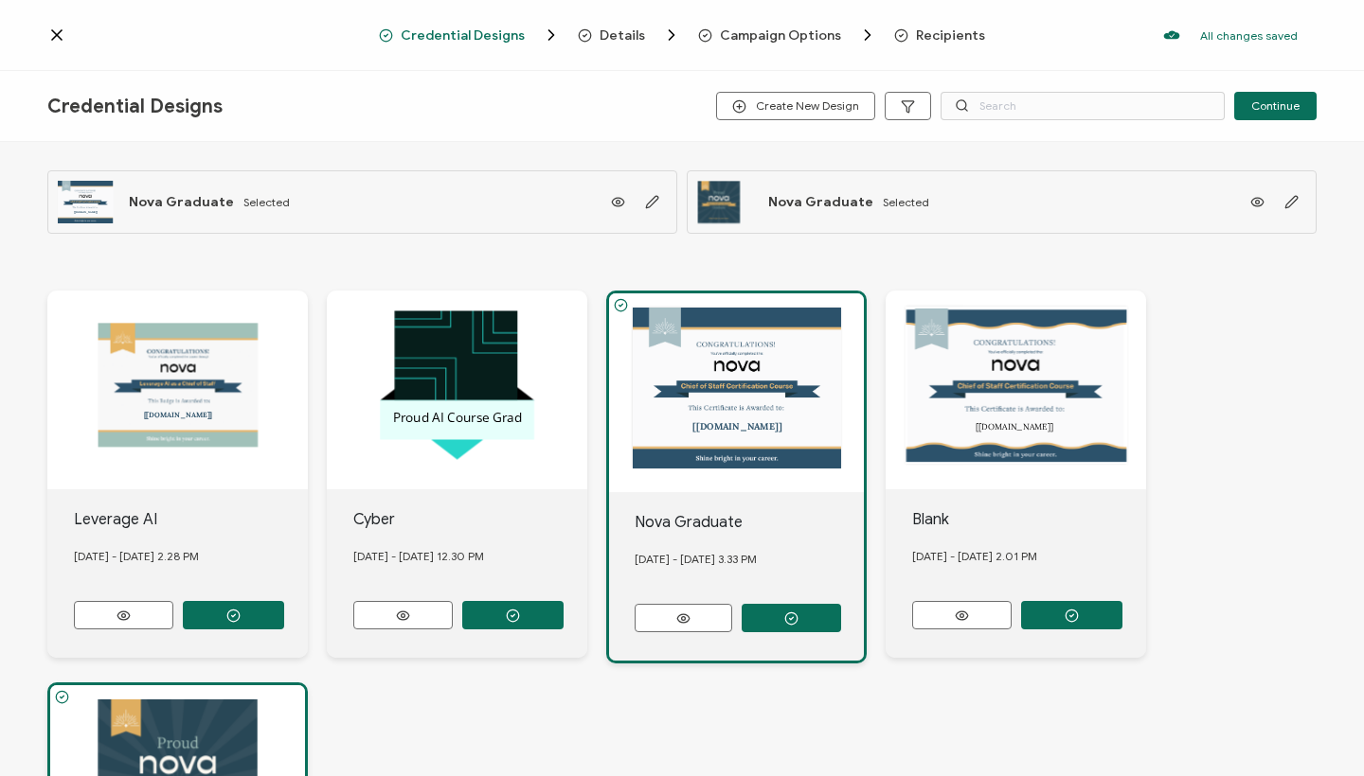
scroll to position [0, 0]
click at [1304, 111] on button "Continue" at bounding box center [1275, 106] width 82 height 28
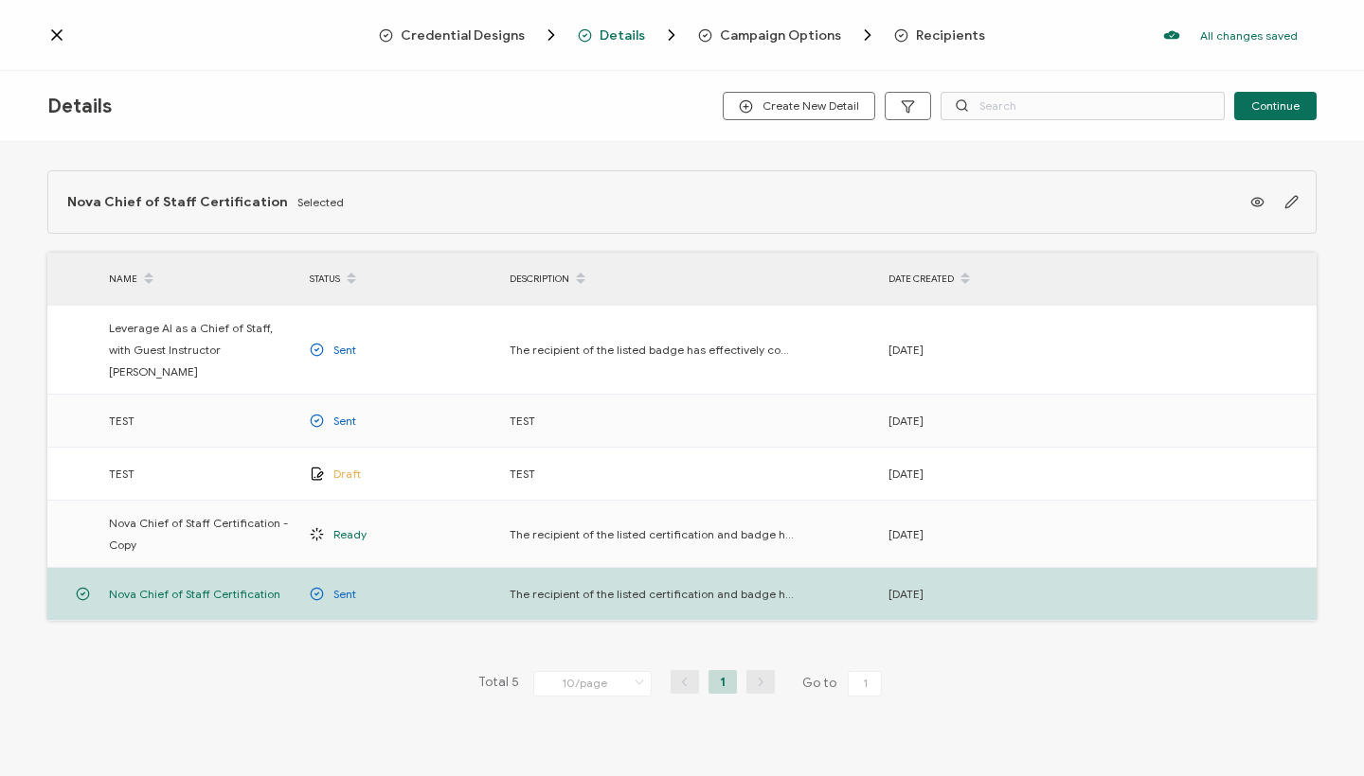
click at [921, 28] on span "Recipients" at bounding box center [950, 35] width 69 height 14
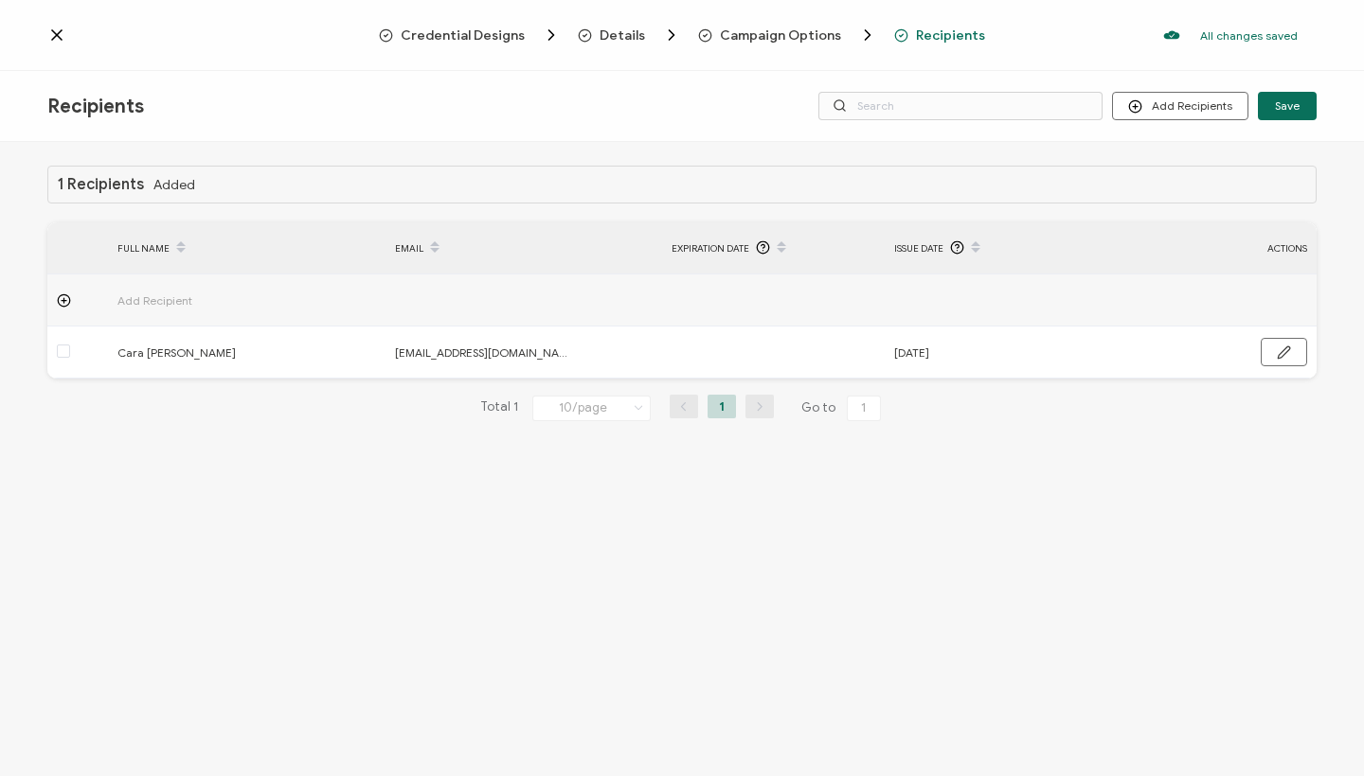
click at [373, 139] on div "Recipients Add Recipients Upload Recipients Import From Recipients Import From …" at bounding box center [682, 106] width 1364 height 71
click at [47, 35] on icon at bounding box center [56, 35] width 19 height 19
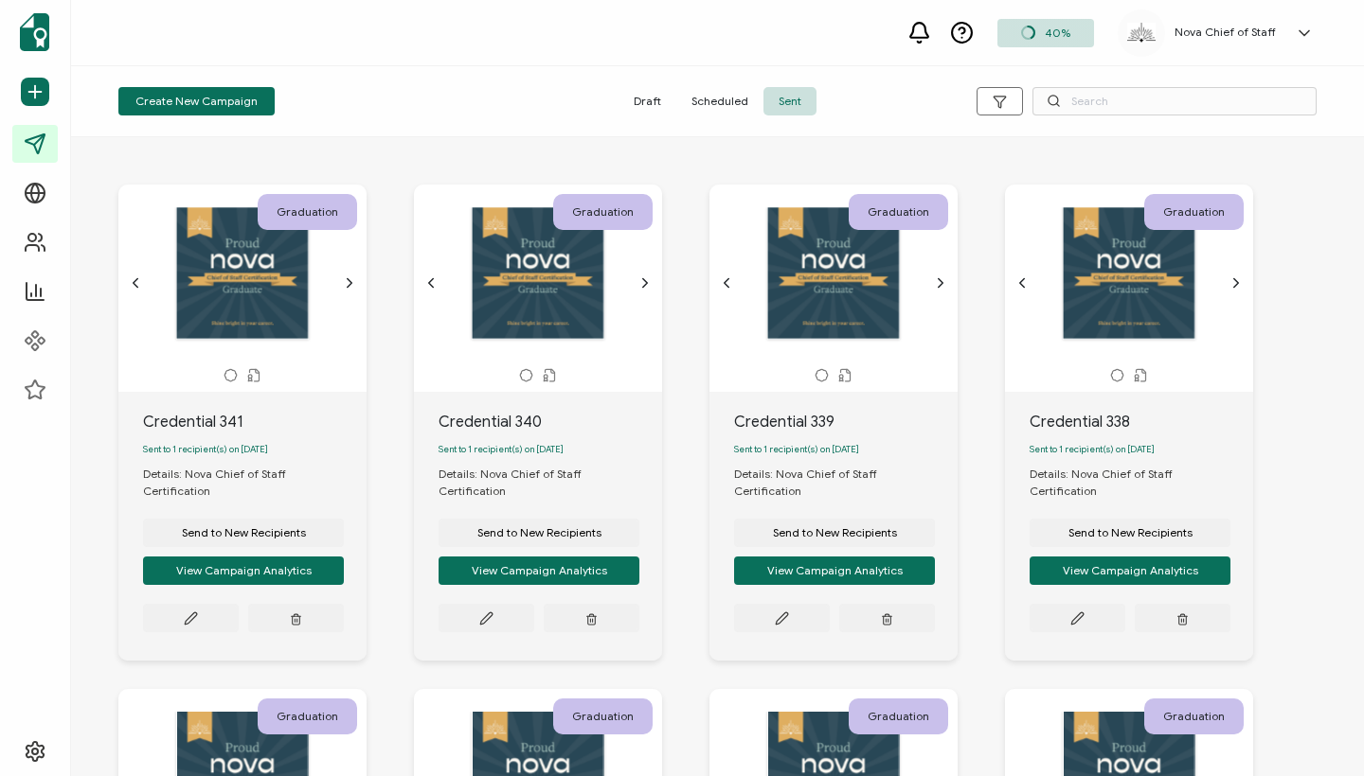
click at [534, 100] on div "Draft Scheduled Sent" at bounding box center [718, 101] width 400 height 28
click at [534, 99] on div "Draft Scheduled Sent" at bounding box center [718, 101] width 400 height 28
